Goal: Task Accomplishment & Management: Manage account settings

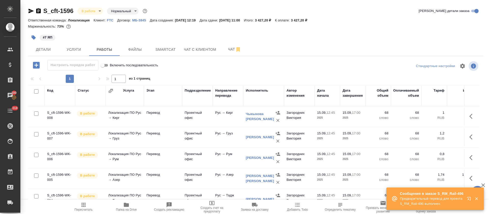
click at [29, 10] on div "S_cft-1596 В работе inProgress Нормальный normal Кратко детали заказа Ответстве…" at bounding box center [255, 106] width 461 height 213
click at [30, 11] on icon "button" at bounding box center [31, 11] width 6 height 6
click at [334, 37] on div "#7 ЯП" at bounding box center [255, 37] width 455 height 11
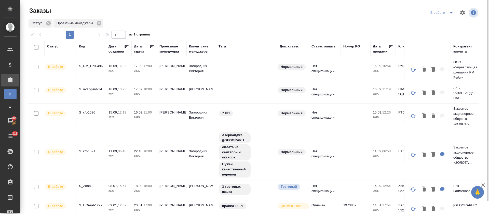
click at [448, 10] on icon "split button" at bounding box center [451, 13] width 6 height 6
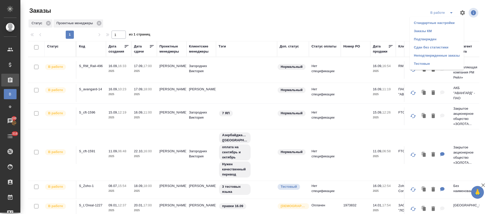
click at [431, 38] on li "Подтвержден" at bounding box center [437, 39] width 54 height 8
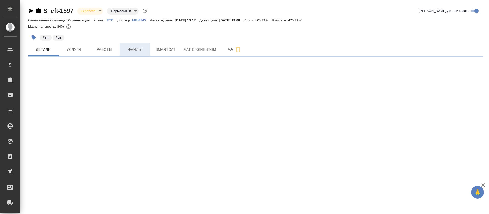
select select "RU"
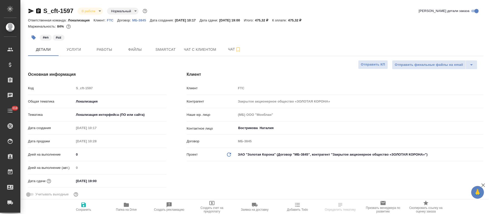
type textarea "x"
type input "[PERSON_NAME]"
type input "Сеитов Павел"
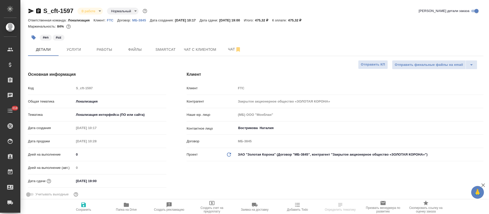
type textarea "x"
click at [163, 54] on button "Smartcat" at bounding box center [165, 49] width 31 height 13
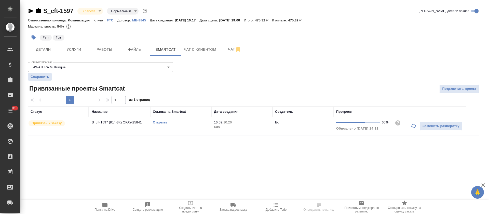
click at [159, 122] on link "Открыть" at bounding box center [160, 122] width 15 height 4
click at [103, 52] on button "Работы" at bounding box center [104, 49] width 31 height 13
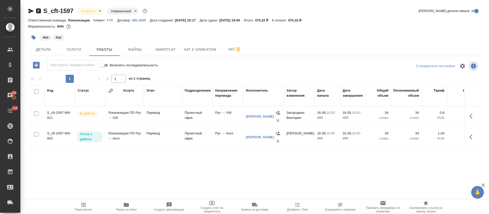
click at [37, 91] on input "checkbox" at bounding box center [36, 91] width 4 height 4
checkbox input "true"
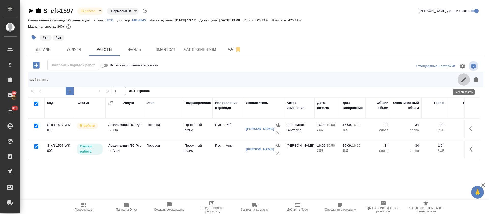
click at [464, 82] on icon "button" at bounding box center [464, 79] width 6 height 6
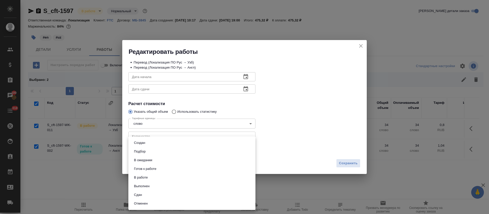
click at [157, 147] on body "🙏 .cls-1 fill:#fff; AWATERA Tretyakova Olga Клиенты Спецификации Заказы 100 Чат…" at bounding box center [244, 107] width 489 height 214
click at [144, 196] on li "Сдан" at bounding box center [191, 194] width 127 height 9
type input "closed"
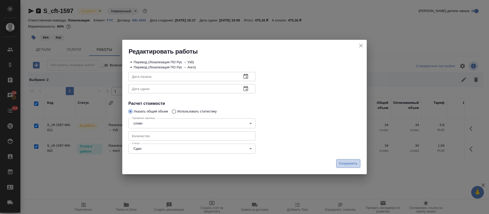
click at [350, 166] on span "Сохранить" at bounding box center [348, 163] width 19 height 6
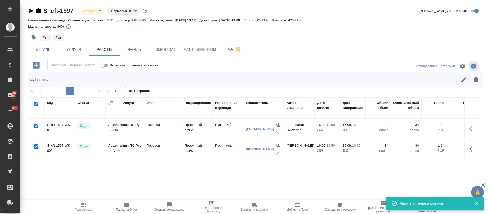
click at [97, 14] on body "🙏 .cls-1 fill:#fff; AWATERA Tretyakova Olga Клиенты Спецификации Заказы 100 Чат…" at bounding box center [244, 107] width 489 height 214
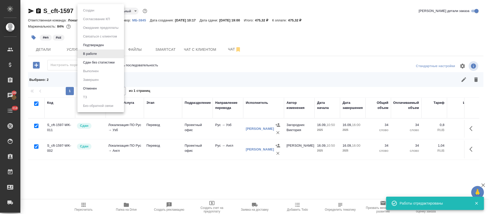
click at [99, 61] on button "Сдан без статистики" at bounding box center [98, 63] width 35 height 6
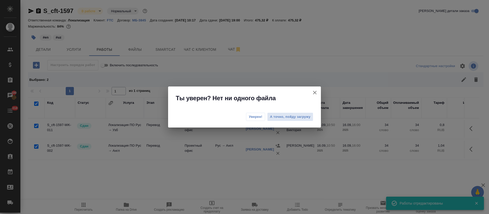
click at [257, 117] on span "Уверен!" at bounding box center [255, 116] width 13 height 5
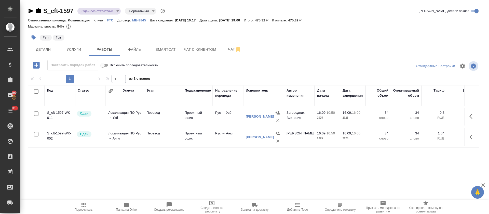
click at [118, 11] on body "🙏 .cls-1 fill:#fff; AWATERA Tretyakova Olga Клиенты Спецификации Заказы 100 Чат…" at bounding box center [244, 107] width 489 height 214
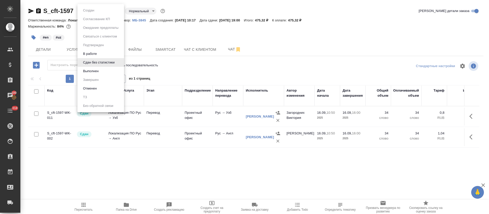
click at [96, 70] on button "Выполнен" at bounding box center [90, 71] width 19 height 6
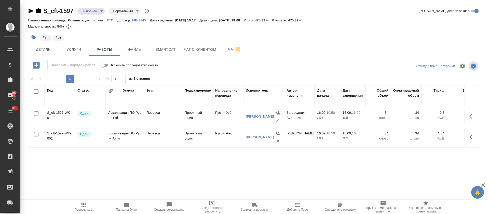
click at [30, 11] on icon "button" at bounding box center [31, 11] width 5 height 5
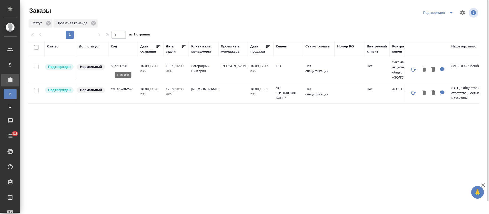
click at [124, 64] on p "S_cft-1598" at bounding box center [123, 65] width 24 height 5
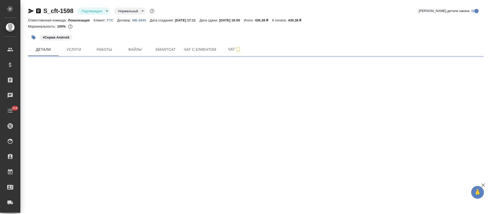
click at [102, 11] on body "🙏 .cls-1 fill:#fff; AWATERA Tretyakova Olga Клиенты Спецификации Заказы Чаты 31…" at bounding box center [244, 107] width 489 height 214
select select "RU"
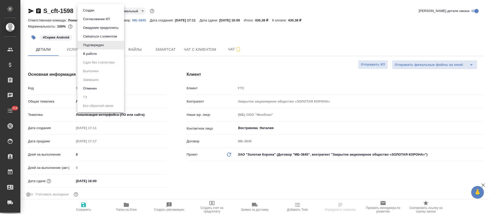
type textarea "x"
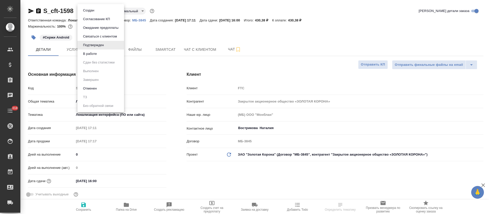
type textarea "x"
click at [97, 55] on button "В работе" at bounding box center [89, 54] width 17 height 6
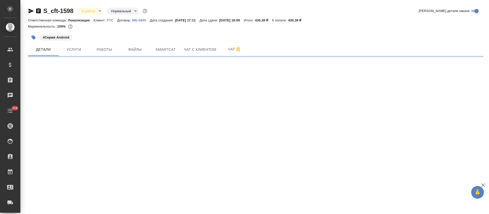
select select "RU"
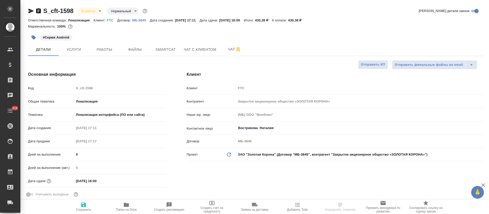
type textarea "x"
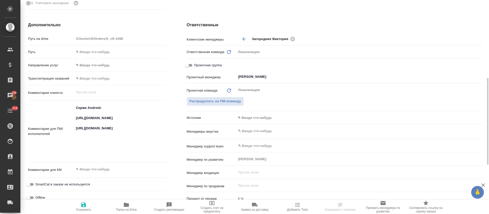
type textarea "x"
click at [102, 123] on textarea "Сержи Android: https://smartcat.com/projects/64c78566-ebcf-4faf-9644-26ca342ce6…" at bounding box center [120, 131] width 92 height 54
type textarea "x"
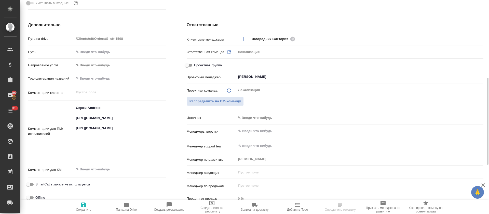
type textarea "x"
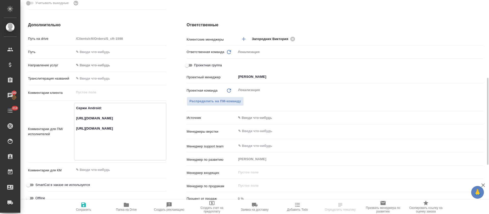
click at [106, 145] on textarea "Сержи Android: https://smartcat.com/projects/64c78566-ebcf-4faf-9644-26ca342ce6…" at bounding box center [120, 131] width 92 height 54
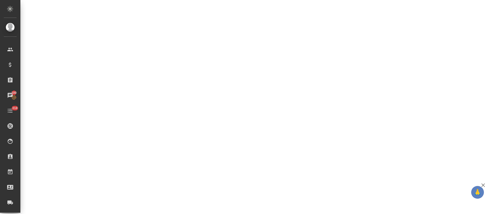
select select "RU"
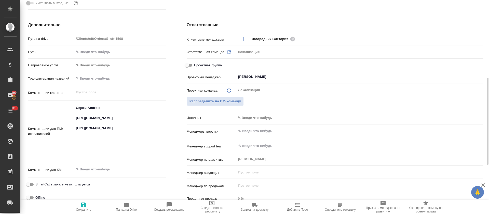
type textarea "x"
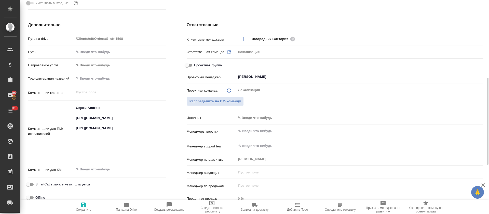
type textarea "x"
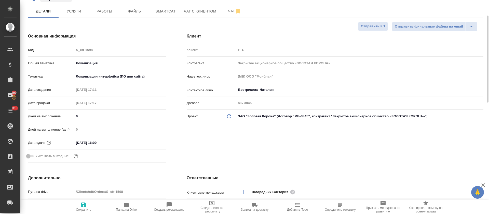
scroll to position [0, 0]
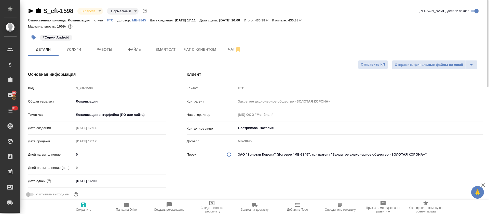
type textarea "x"
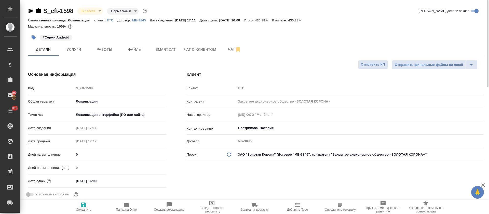
type textarea "x"
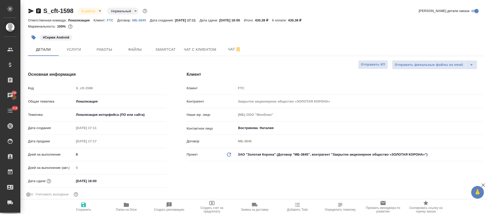
type textarea "x"
click at [279, 42] on div "#Сержи Android" at bounding box center [180, 37] width 304 height 11
type textarea "x"
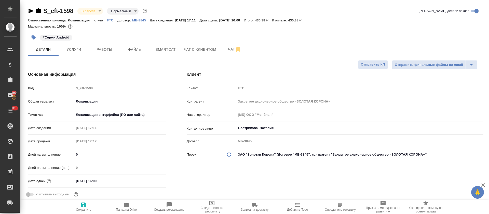
type textarea "x"
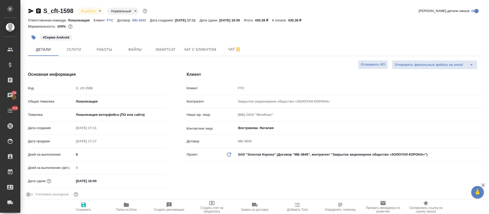
type textarea "x"
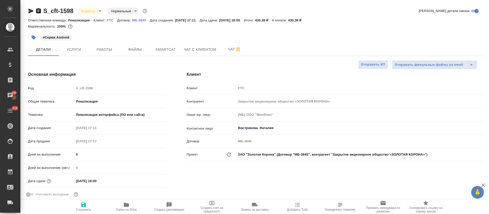
type textarea "x"
click at [305, 37] on div "#Сержи Android" at bounding box center [180, 37] width 304 height 11
type textarea "x"
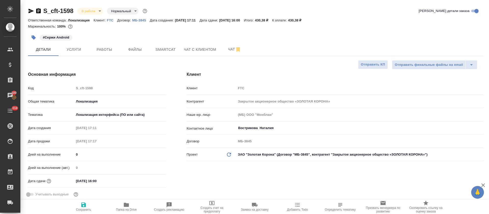
type textarea "x"
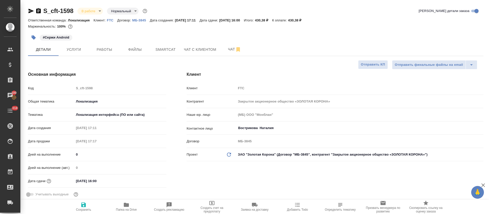
type textarea "x"
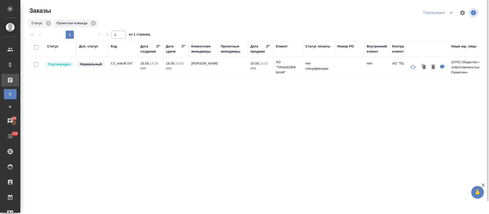
click at [450, 12] on icon "split button" at bounding box center [451, 13] width 6 height 6
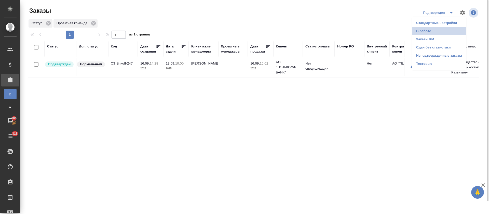
click at [445, 30] on li "В работе" at bounding box center [439, 31] width 54 height 8
